Goal: Transaction & Acquisition: Purchase product/service

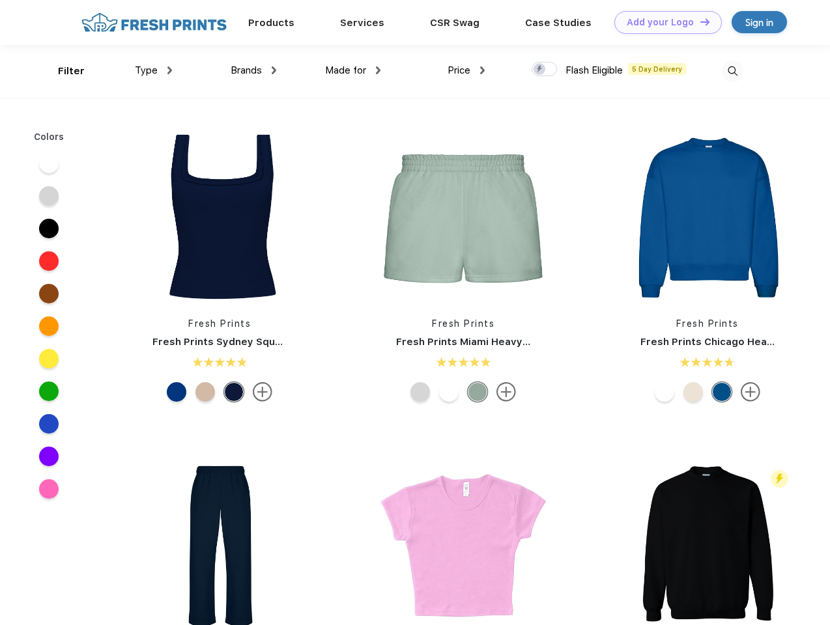
click at [663, 22] on link "Add your Logo Design Tool" at bounding box center [667, 22] width 107 height 23
click at [0, 0] on div "Design Tool" at bounding box center [0, 0] width 0 height 0
click at [699, 21] on link "Add your Logo Design Tool" at bounding box center [667, 22] width 107 height 23
click at [63, 71] on div "Filter" at bounding box center [71, 71] width 27 height 15
click at [154, 70] on span "Type" at bounding box center [146, 70] width 23 height 12
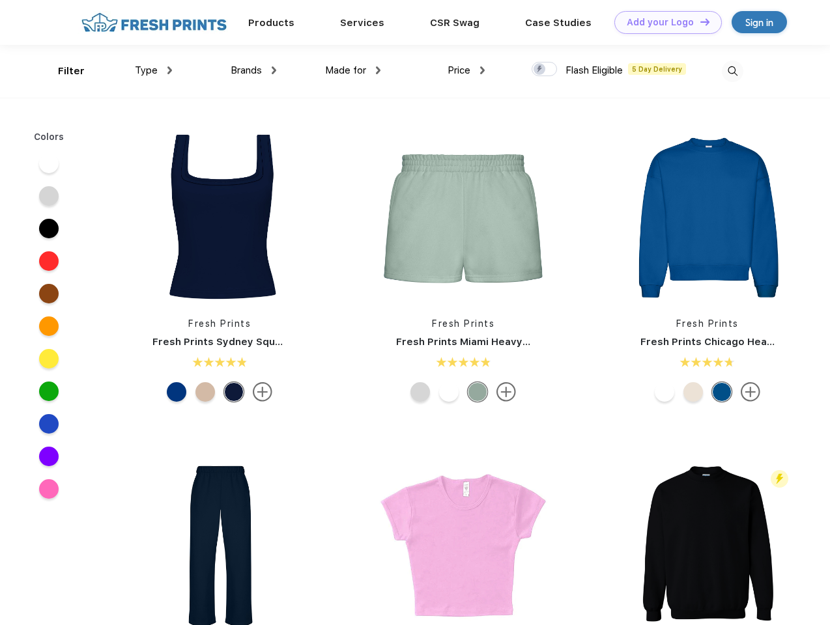
click at [253, 70] on span "Brands" at bounding box center [246, 70] width 31 height 12
click at [353, 70] on span "Made for" at bounding box center [345, 70] width 41 height 12
click at [466, 70] on span "Price" at bounding box center [458, 70] width 23 height 12
click at [544, 70] on div at bounding box center [543, 69] width 25 height 14
click at [540, 70] on input "checkbox" at bounding box center [535, 65] width 8 height 8
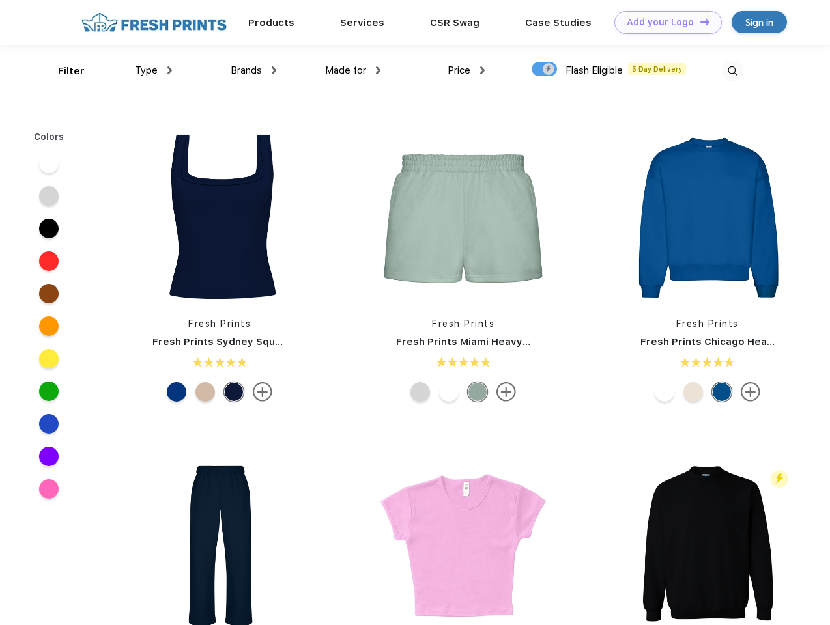
click at [732, 71] on img at bounding box center [732, 71] width 21 height 21
